Goal: Information Seeking & Learning: Learn about a topic

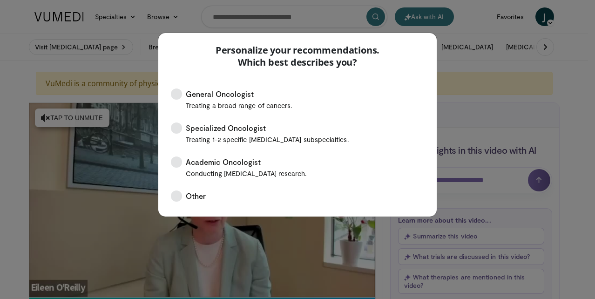
click at [187, 22] on div "Personalize your recommendations. Which best describes you? General Oncologist …" at bounding box center [297, 149] width 595 height 299
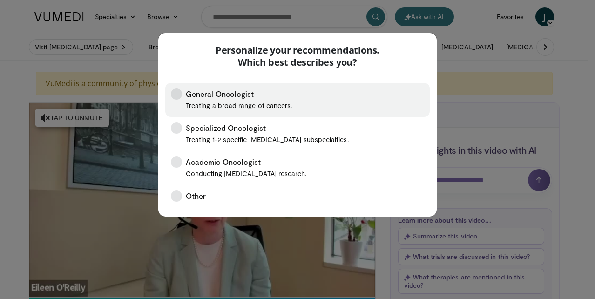
click at [179, 96] on icon at bounding box center [176, 94] width 11 height 11
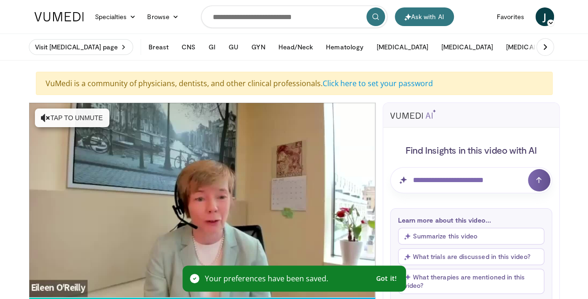
click at [392, 280] on span "Got it!" at bounding box center [386, 278] width 21 height 8
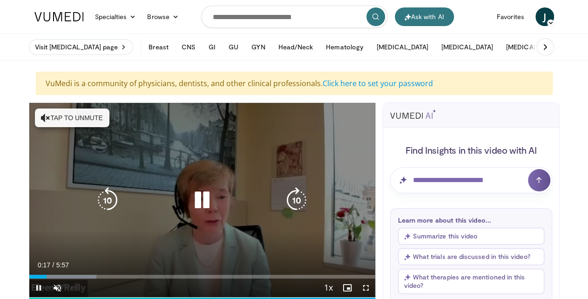
click at [92, 120] on button "Tap to unmute" at bounding box center [72, 118] width 75 height 19
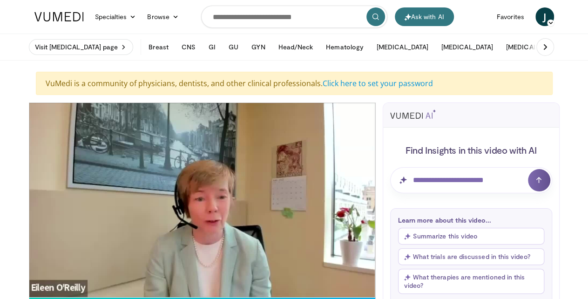
drag, startPoint x: 95, startPoint y: 289, endPoint x: 78, endPoint y: 284, distance: 17.1
click at [78, 284] on video-js "**********" at bounding box center [202, 200] width 346 height 195
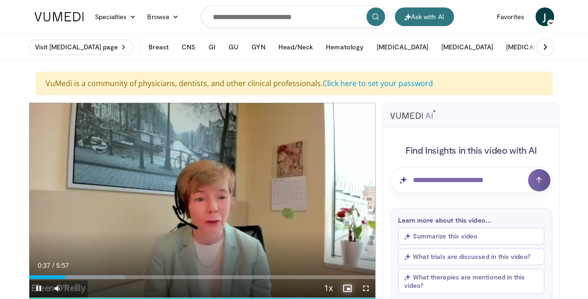
click at [350, 290] on span "Video Player" at bounding box center [347, 288] width 19 height 19
click at [352, 288] on span "Video Player" at bounding box center [347, 288] width 19 height 19
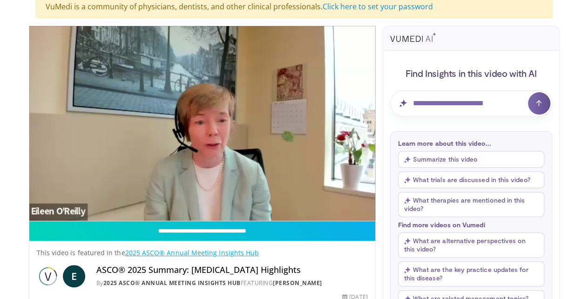
scroll to position [67, 0]
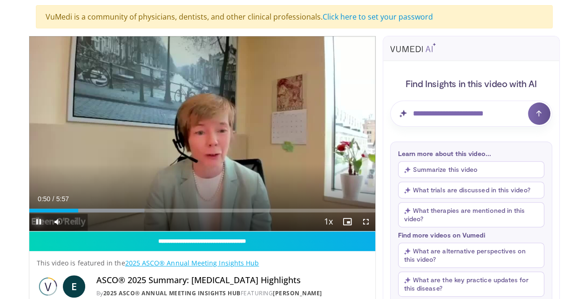
click at [38, 218] on span "Video Player" at bounding box center [38, 221] width 19 height 19
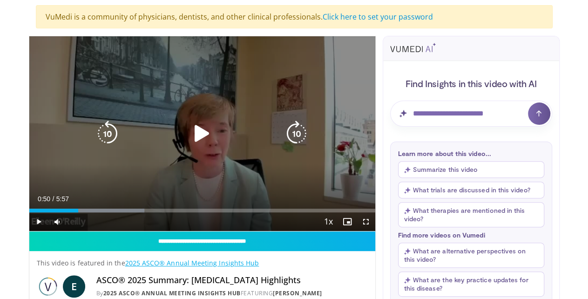
click at [204, 130] on icon "Video Player" at bounding box center [202, 134] width 26 height 26
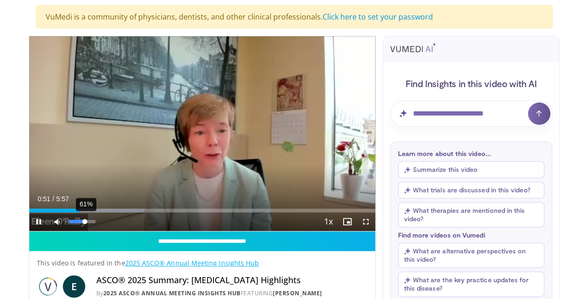
drag, startPoint x: 79, startPoint y: 223, endPoint x: 85, endPoint y: 222, distance: 5.6
click at [85, 222] on div "Volume Level" at bounding box center [77, 221] width 16 height 3
drag, startPoint x: 86, startPoint y: 220, endPoint x: 80, endPoint y: 223, distance: 6.5
click at [80, 223] on div "Volume Level" at bounding box center [74, 221] width 11 height 3
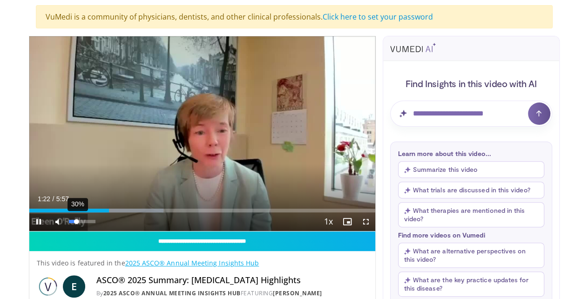
drag, startPoint x: 82, startPoint y: 221, endPoint x: 76, endPoint y: 222, distance: 5.3
click at [76, 222] on div "Volume Level" at bounding box center [73, 221] width 8 height 3
click at [79, 220] on div "Volume Level" at bounding box center [74, 221] width 11 height 3
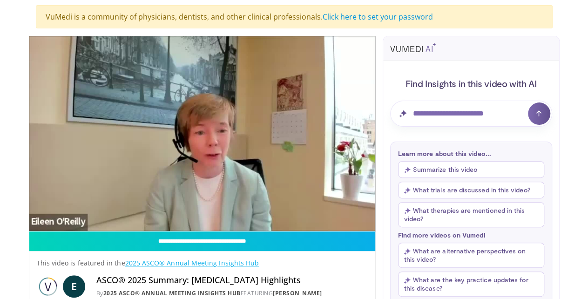
click at [434, 168] on button "Summarize this video" at bounding box center [471, 169] width 146 height 17
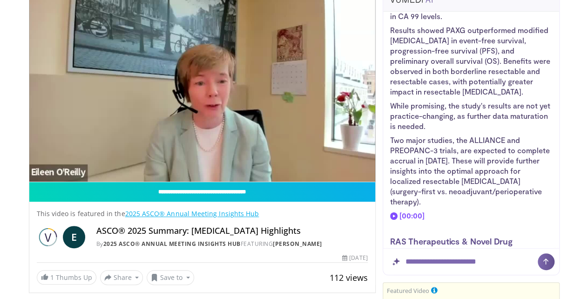
scroll to position [205, 0]
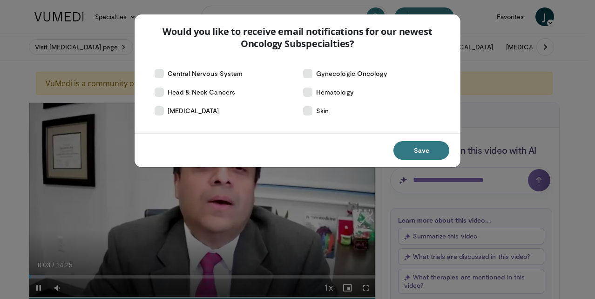
click at [117, 32] on div "Would you like to receive email notifications for our newest Oncology Subspecia…" at bounding box center [297, 149] width 595 height 299
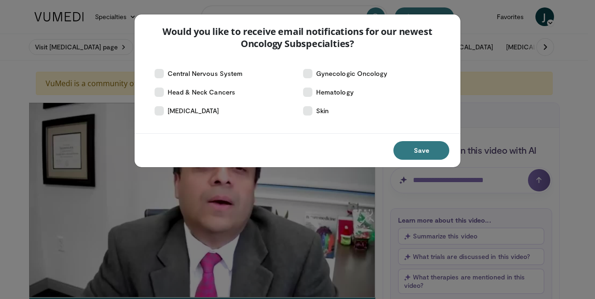
click at [340, 210] on div "Would you like to receive email notifications for our newest Oncology Subspecia…" at bounding box center [297, 149] width 595 height 299
click at [427, 150] on button "Save" at bounding box center [422, 150] width 56 height 19
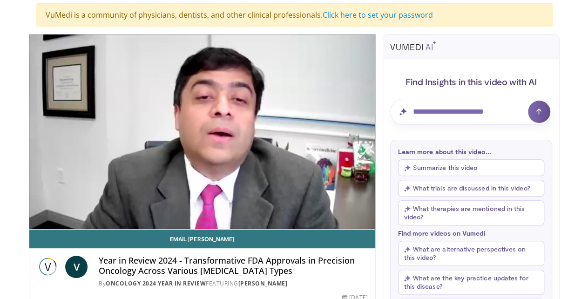
scroll to position [47, 0]
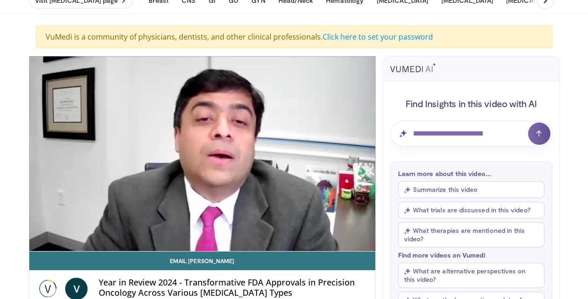
click at [466, 186] on button "Summarize this video" at bounding box center [471, 189] width 146 height 17
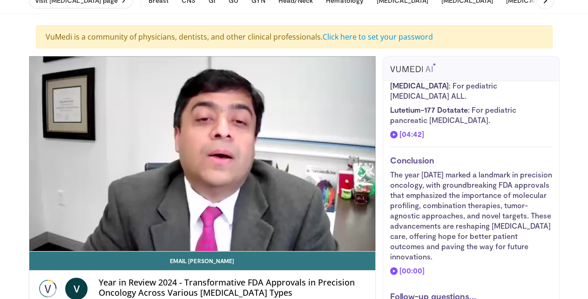
scroll to position [960, 0]
